Goal: Check status

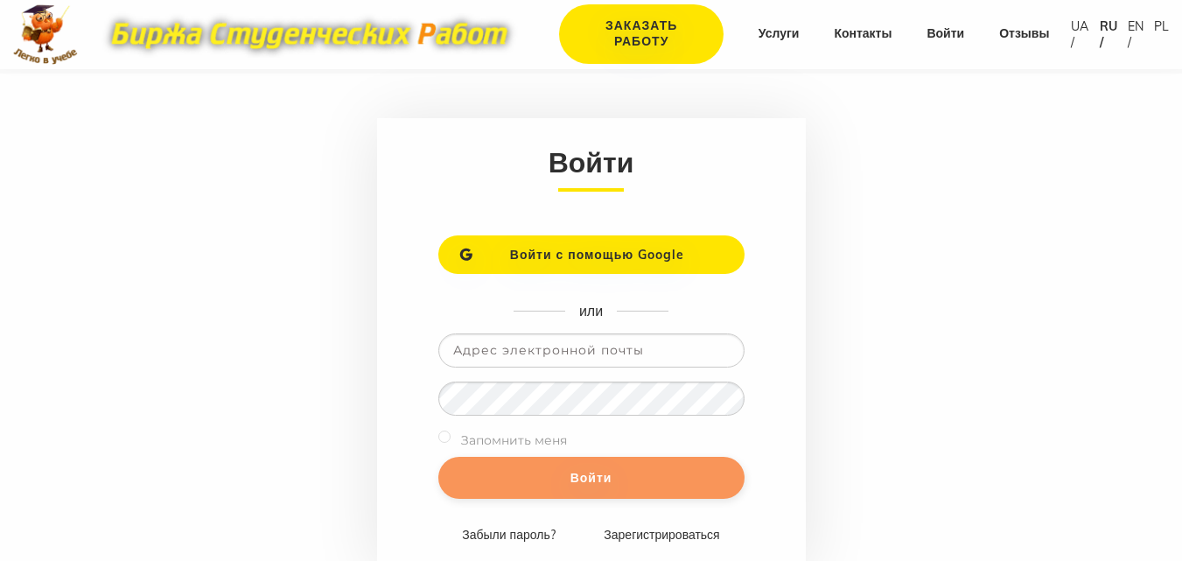
type input "[EMAIL_ADDRESS][DOMAIN_NAME]"
click at [646, 478] on input "Войти" at bounding box center [591, 478] width 306 height 42
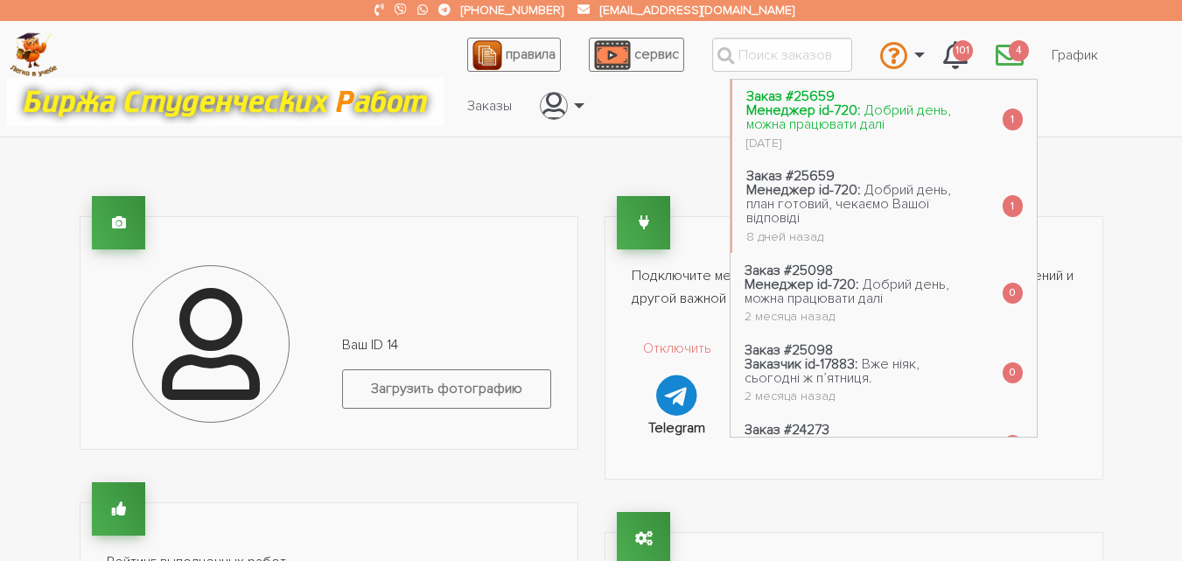
click at [890, 131] on link "Заказ #25659 Менеджер id-720: Добрий день, можна працювати далі 7 дней назад" at bounding box center [860, 120] width 256 height 80
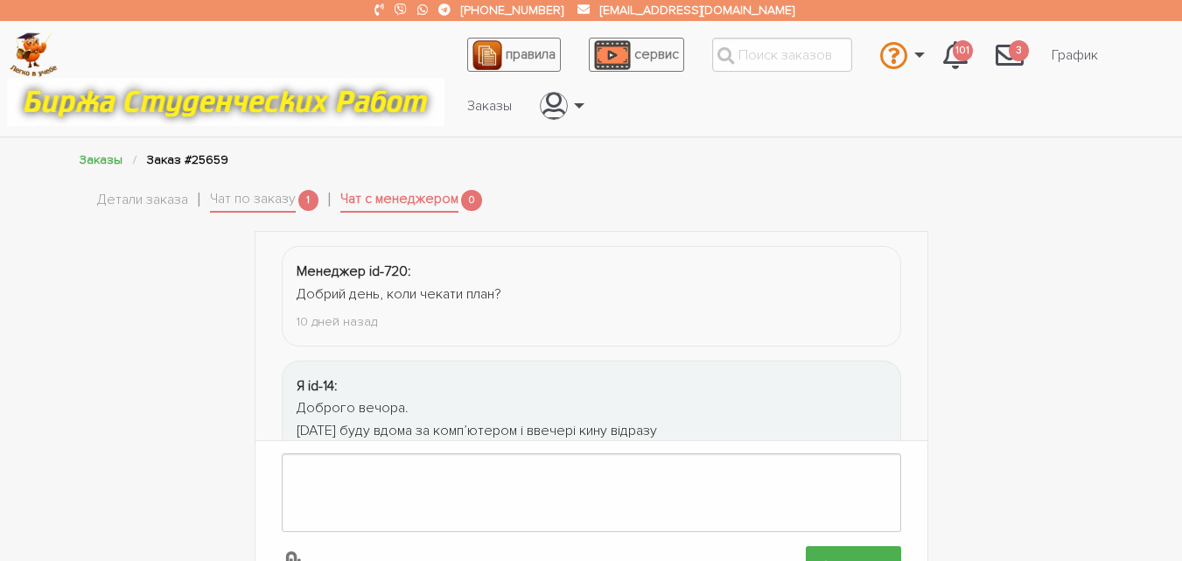
scroll to position [183, 0]
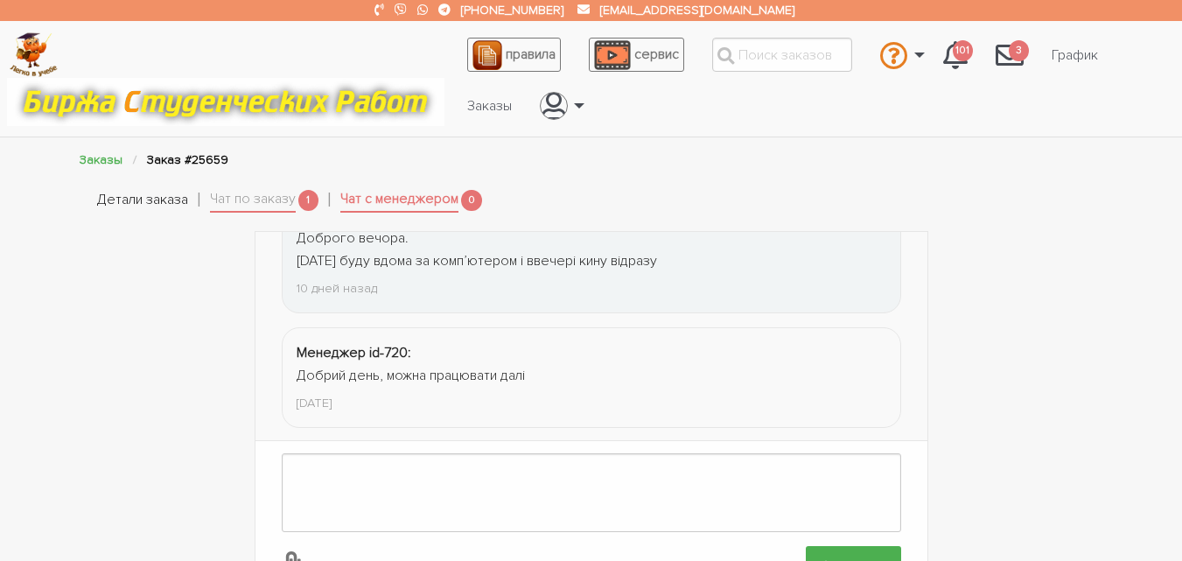
click at [140, 206] on link "Детали заказа" at bounding box center [142, 200] width 91 height 23
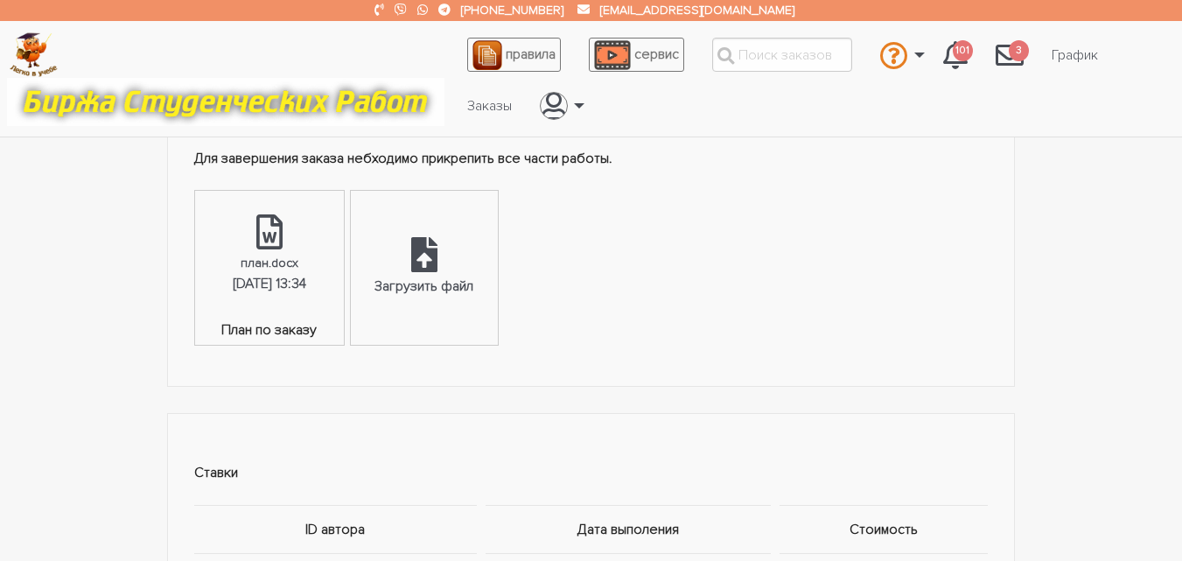
scroll to position [1050, 0]
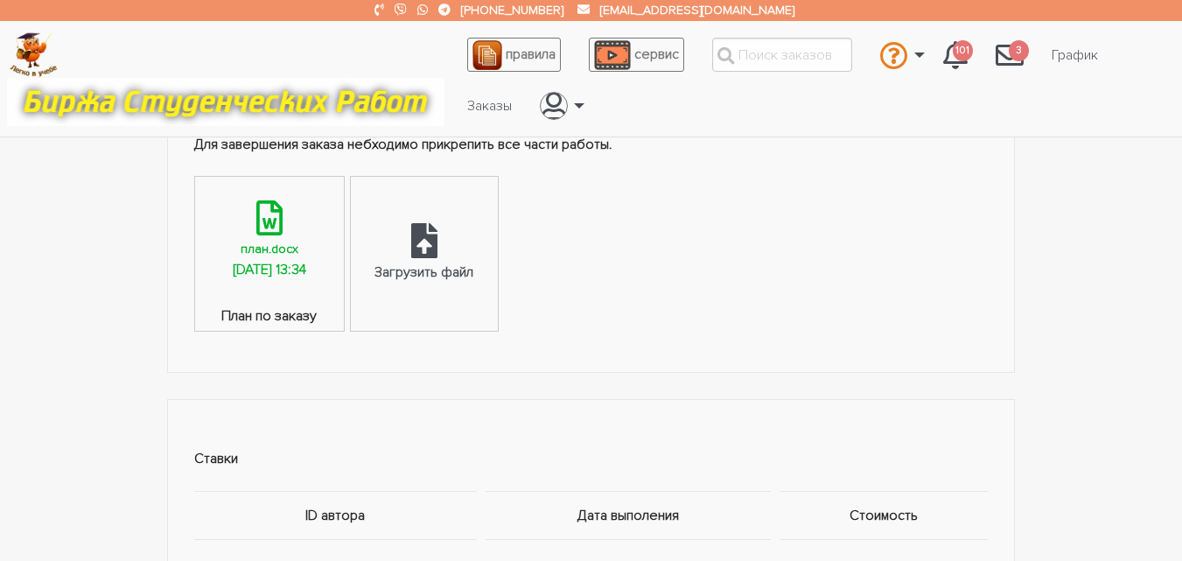
click at [298, 257] on div "план.docx" at bounding box center [270, 249] width 58 height 20
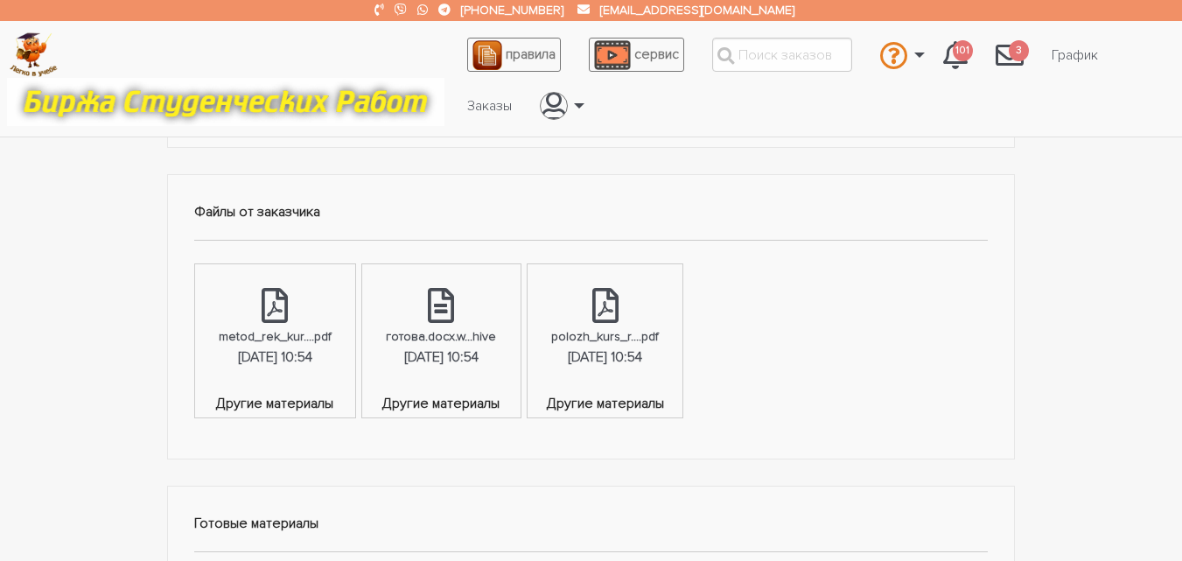
scroll to position [613, 0]
click at [642, 348] on div "26.08.2025, 10:54" at bounding box center [605, 359] width 74 height 23
click at [265, 355] on div "26.08.2025, 10:54" at bounding box center [275, 359] width 74 height 23
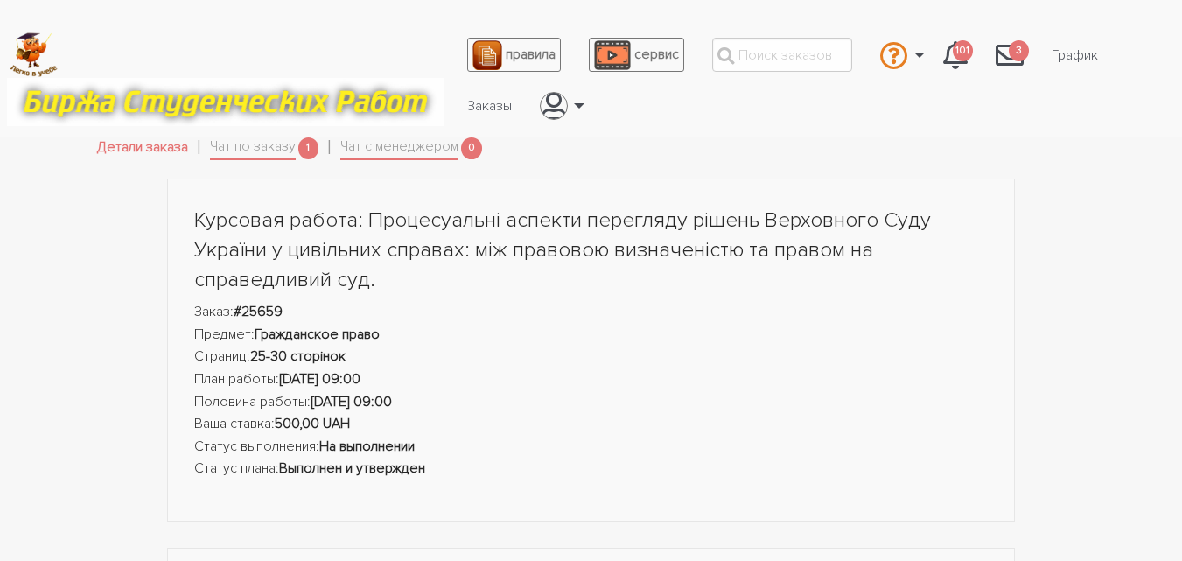
scroll to position [0, 0]
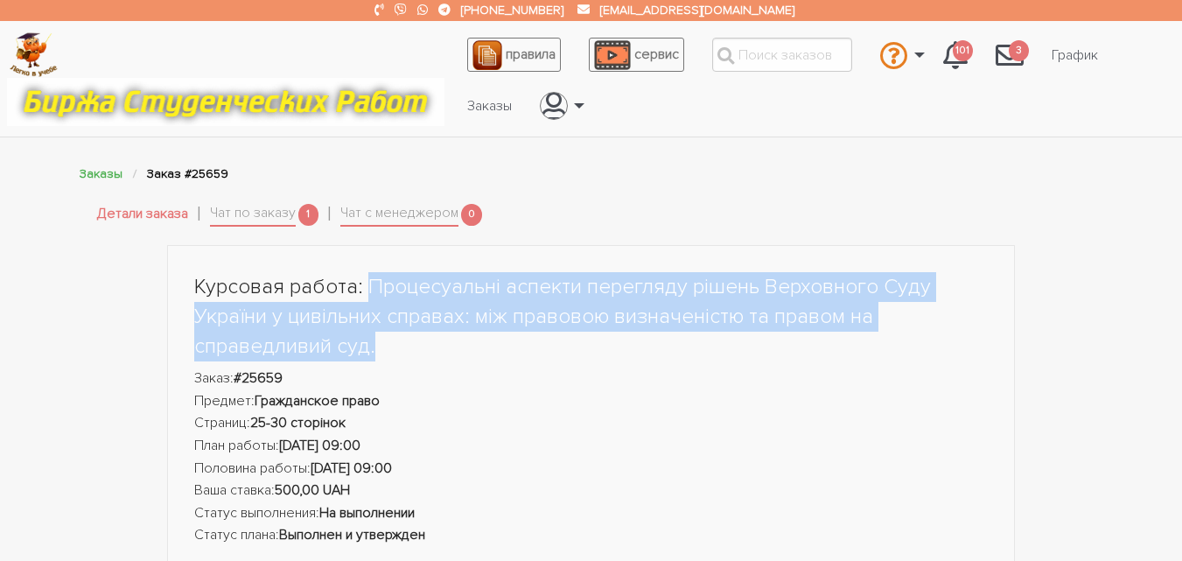
drag, startPoint x: 375, startPoint y: 354, endPoint x: 368, endPoint y: 279, distance: 75.6
click at [368, 279] on h1 "Курсовая работа: Процесуальні аспекти перегляду рішень Верховного Суду України …" at bounding box center [591, 316] width 795 height 88
copy h1 "Процесуальні аспекти перегляду рішень Верховного Суду України у цивільних справ…"
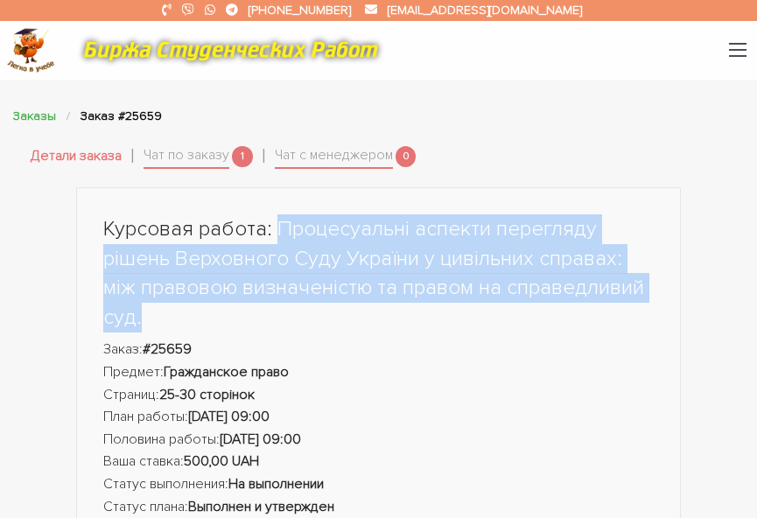
copy h1 "Процесуальні аспекти перегляду рішень Верховного Суду України у цивільних справ…"
click at [364, 248] on h1 "Курсовая работа: Процесуальні аспекти перегляду рішень Верховного Суду України …" at bounding box center [378, 272] width 550 height 117
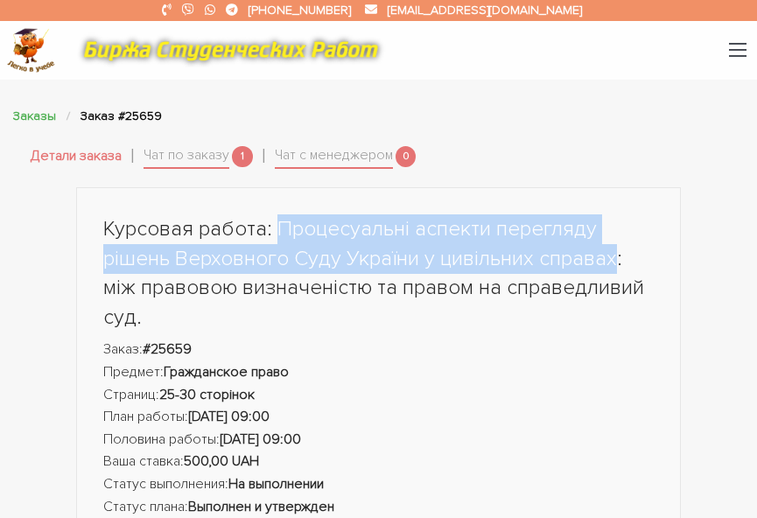
drag, startPoint x: 282, startPoint y: 232, endPoint x: 614, endPoint y: 261, distance: 333.8
click at [614, 261] on h1 "Курсовая работа: Процесуальні аспекти перегляду рішень Верховного Суду України …" at bounding box center [378, 272] width 550 height 117
